Goal: Information Seeking & Learning: Compare options

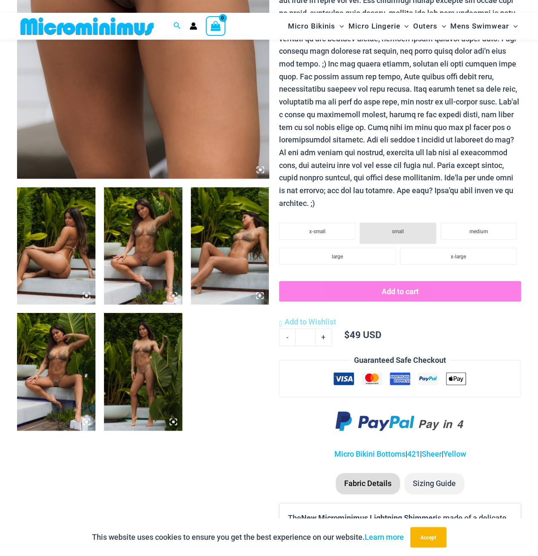
scroll to position [291, 0]
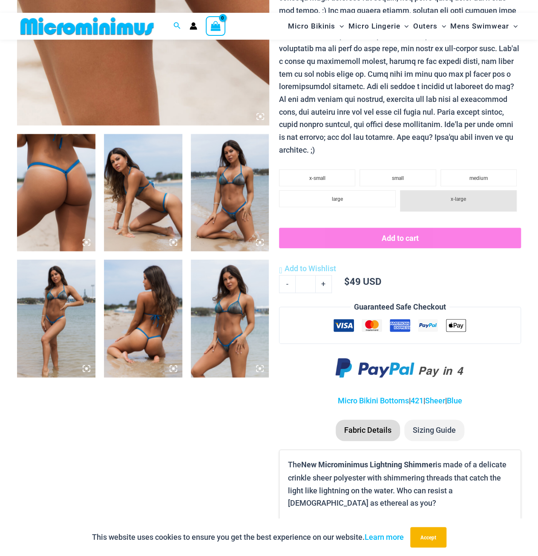
scroll to position [419, 0]
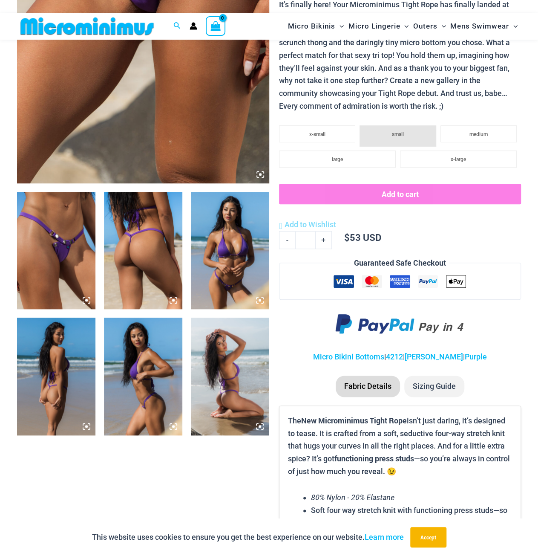
scroll to position [291, 0]
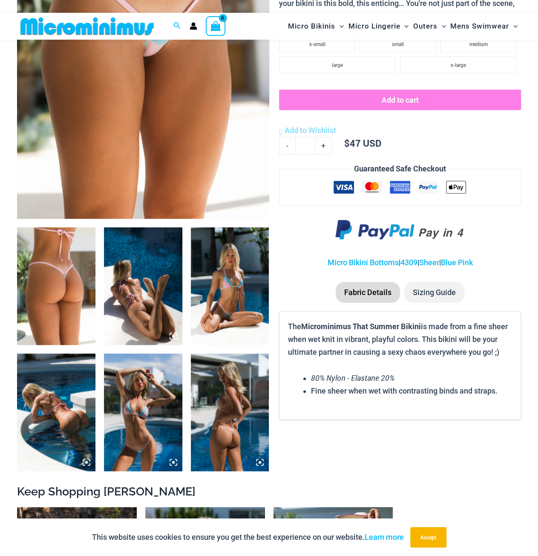
scroll to position [291, 0]
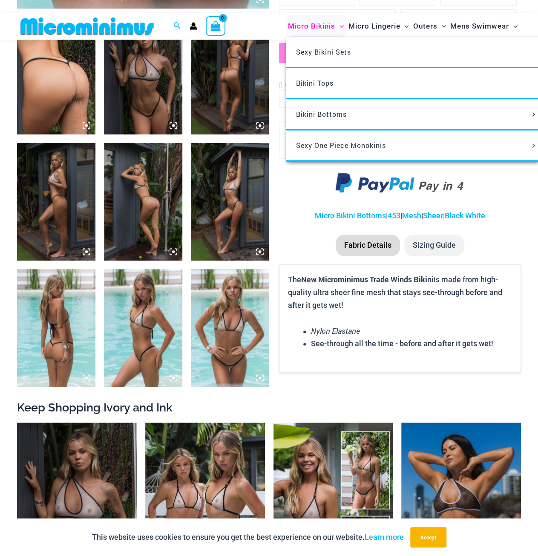
scroll to position [376, 0]
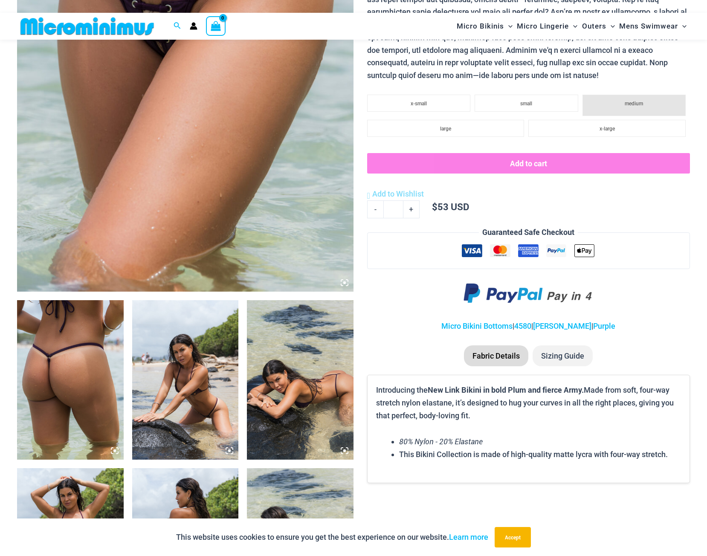
scroll to position [504, 0]
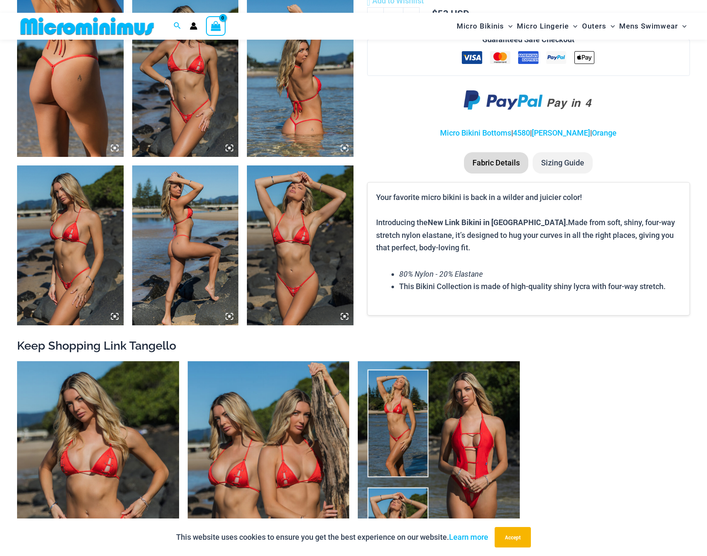
scroll to position [547, 0]
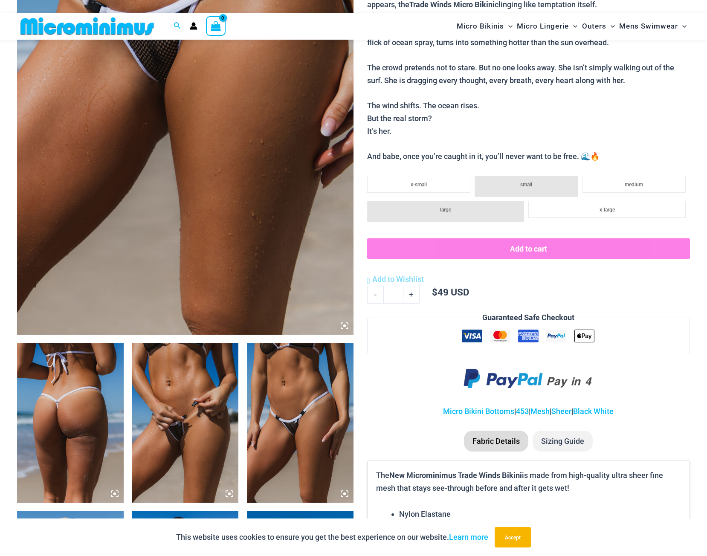
scroll to position [248, 0]
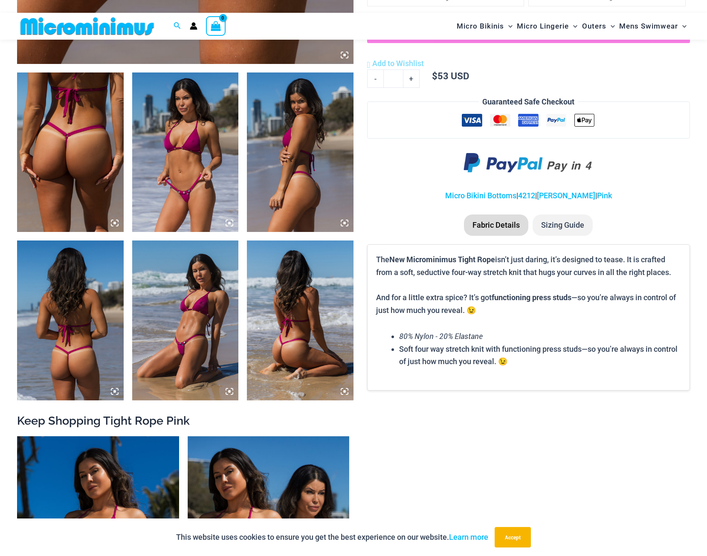
scroll to position [589, 0]
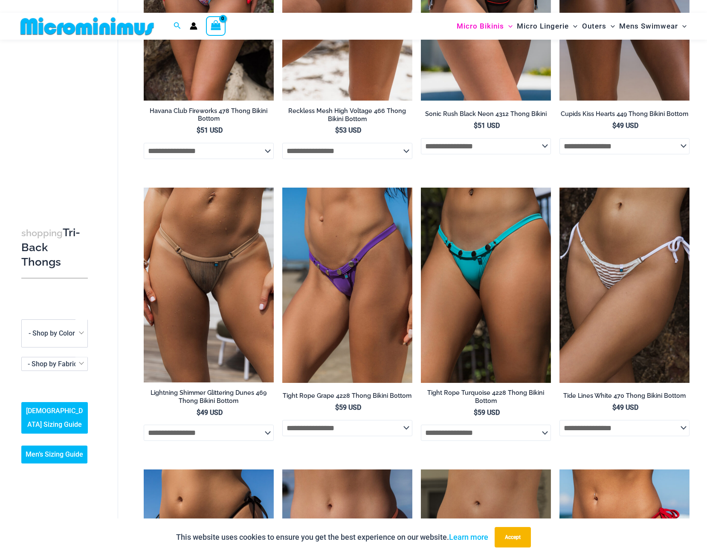
scroll to position [1143, 0]
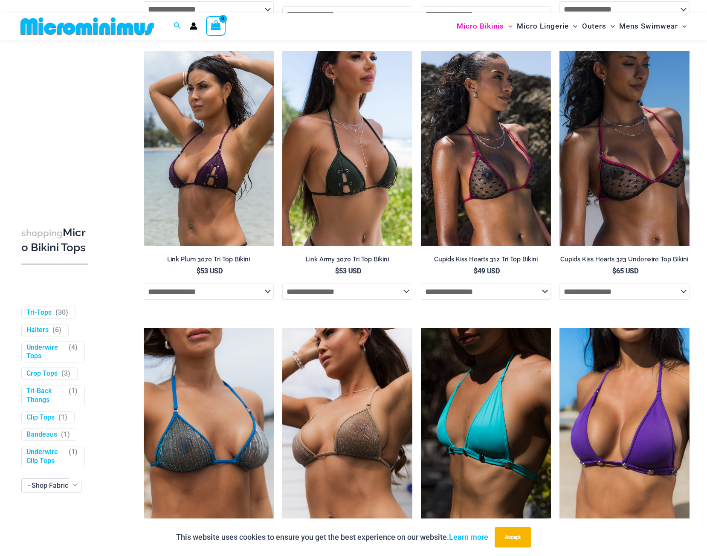
scroll to position [2081, 0]
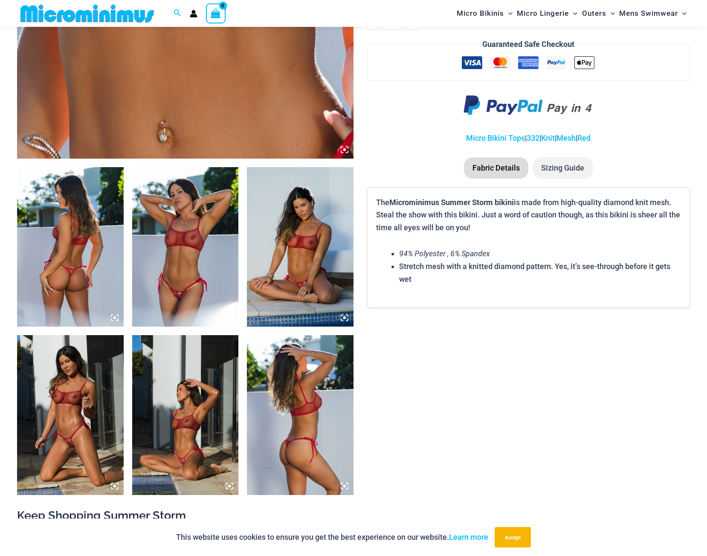
scroll to position [504, 0]
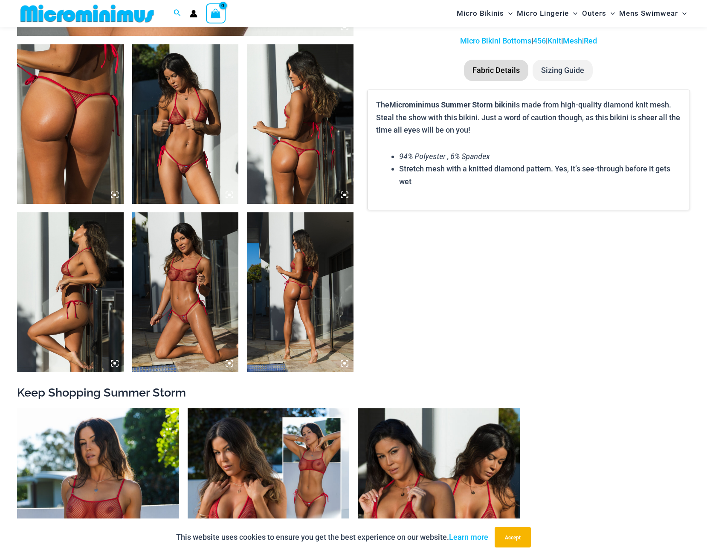
scroll to position [547, 0]
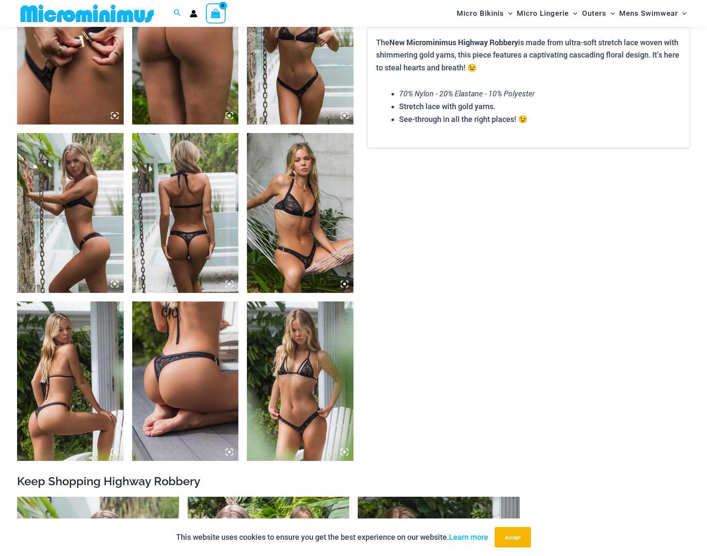
scroll to position [632, 0]
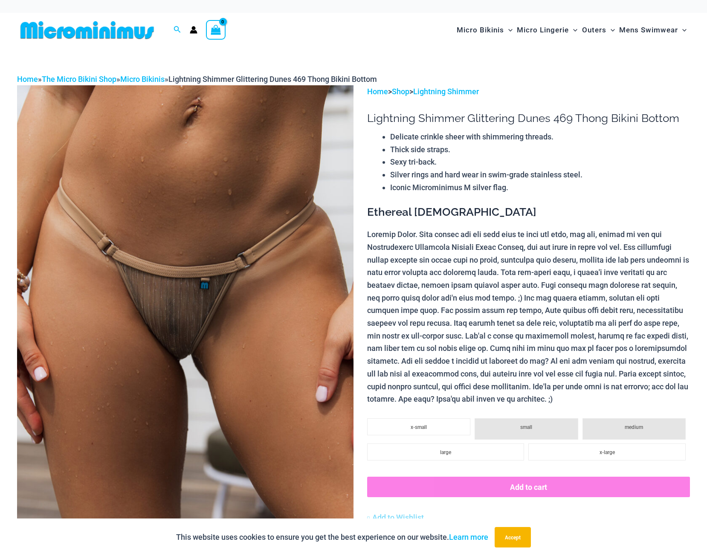
click at [422, 32] on div "Micro Bikinis Menu Toggle Sexy Bikini Sets Bikini Tops Bikini Bottoms Menu Togg…" at bounding box center [517, 30] width 346 height 35
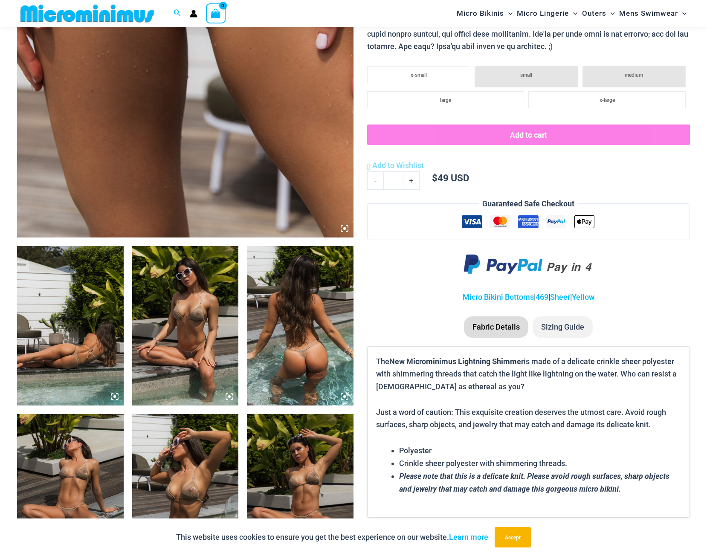
scroll to position [547, 0]
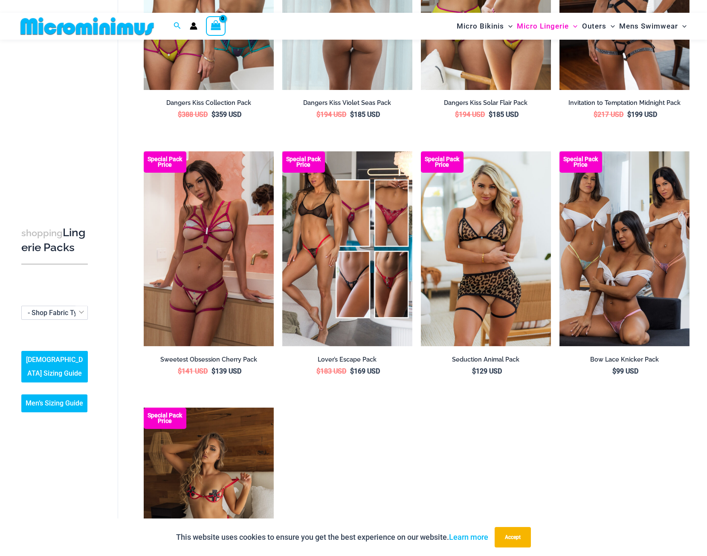
scroll to position [803, 0]
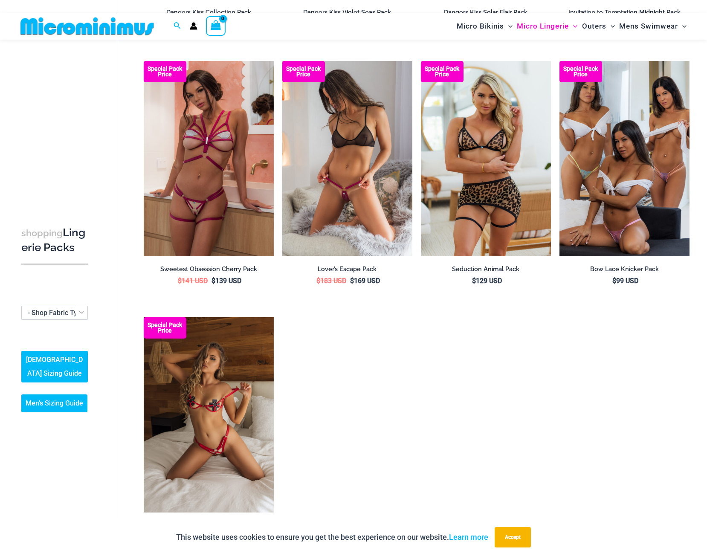
click at [350, 175] on img at bounding box center [347, 158] width 130 height 195
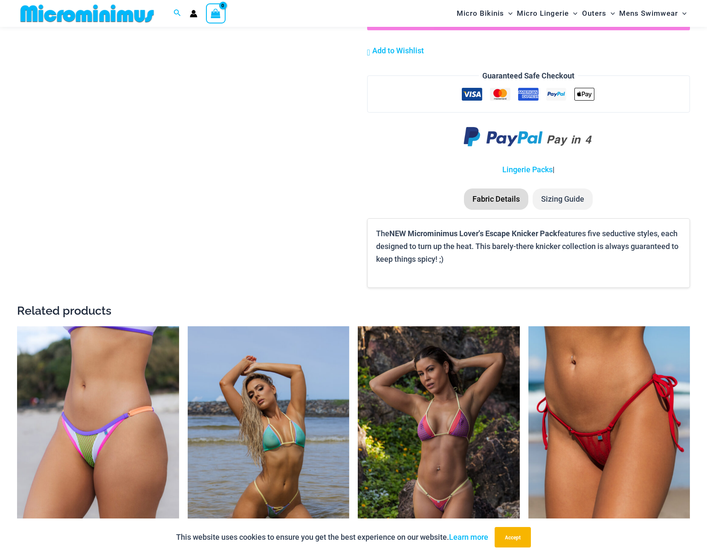
scroll to position [1612, 0]
